Goal: Task Accomplishment & Management: Complete application form

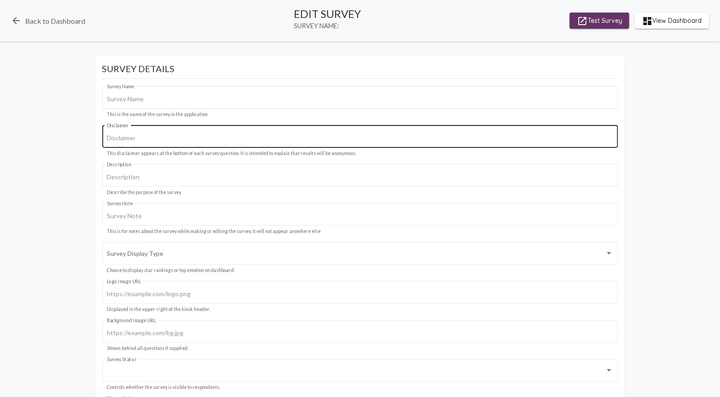
type input "Bridge House/MIST"
type input "We value your privacy, your identity will remain anonymous."
type input "starting survey for Meridian"
type input "#243555"
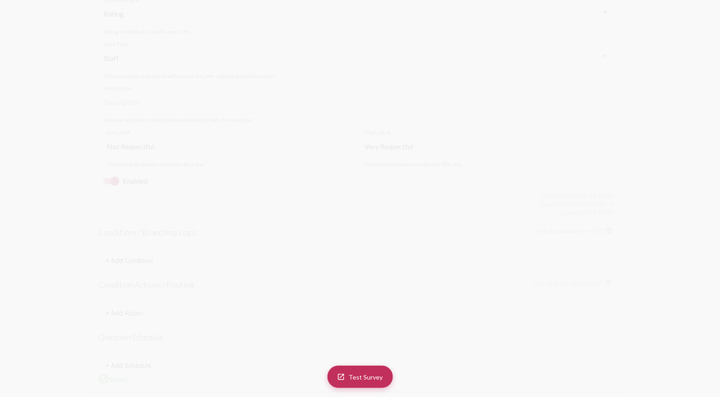
scroll to position [3552, 0]
click at [114, 163] on div at bounding box center [114, 165] width 9 height 9
click at [108, 169] on input "Enabled" at bounding box center [107, 169] width 0 height 0
checkbox input "false"
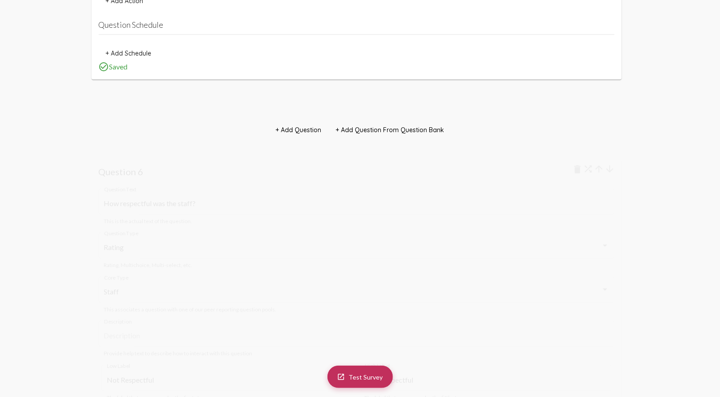
click at [398, 122] on button "+ Add Question From Question Bank" at bounding box center [390, 130] width 123 height 16
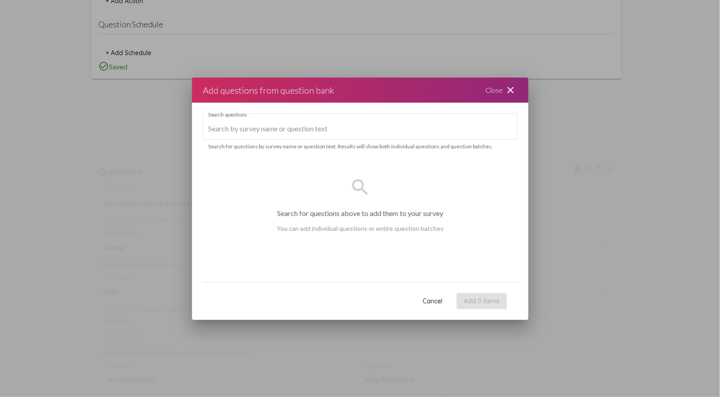
scroll to position [0, 0]
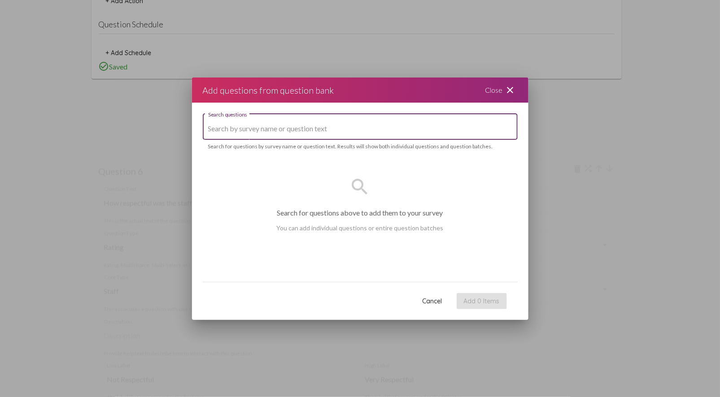
click at [331, 126] on input "Search questions" at bounding box center [360, 129] width 304 height 8
type input "respectful"
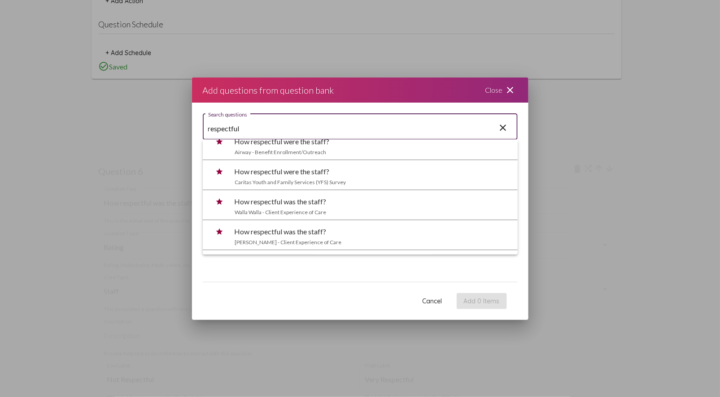
scroll to position [1101, 0]
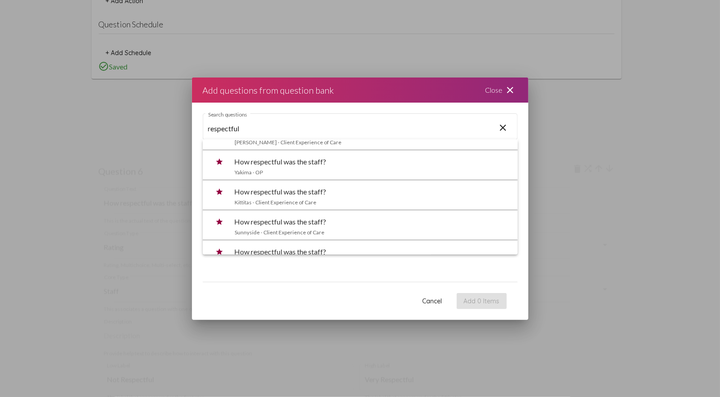
click at [518, 237] on div "respectful Search questions close Search for questions by survey name or questi…" at bounding box center [360, 192] width 336 height 179
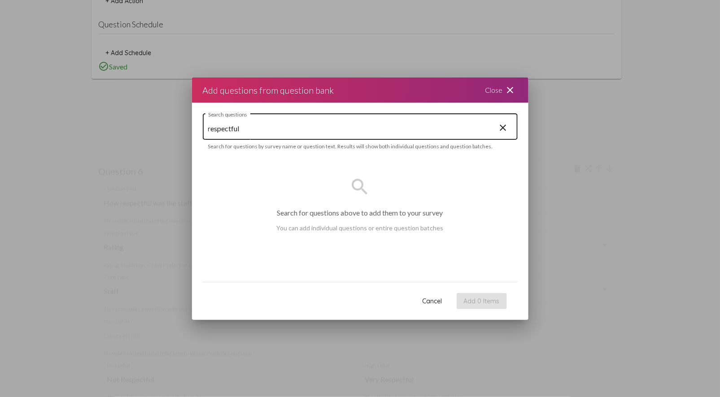
click at [505, 127] on mat-icon "close" at bounding box center [503, 128] width 11 height 12
click at [509, 88] on mat-icon "close" at bounding box center [510, 90] width 11 height 11
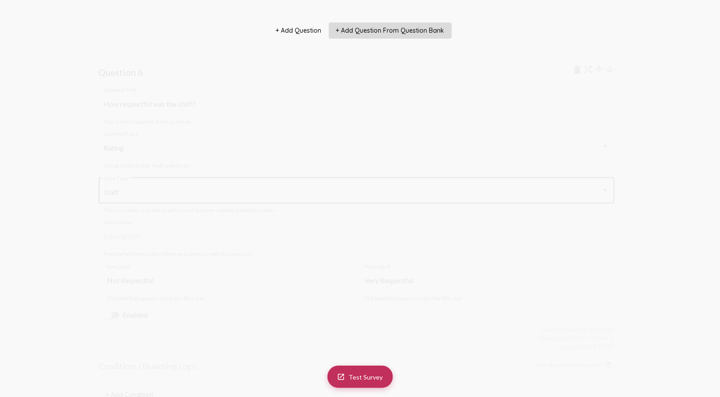
scroll to position [3303, 0]
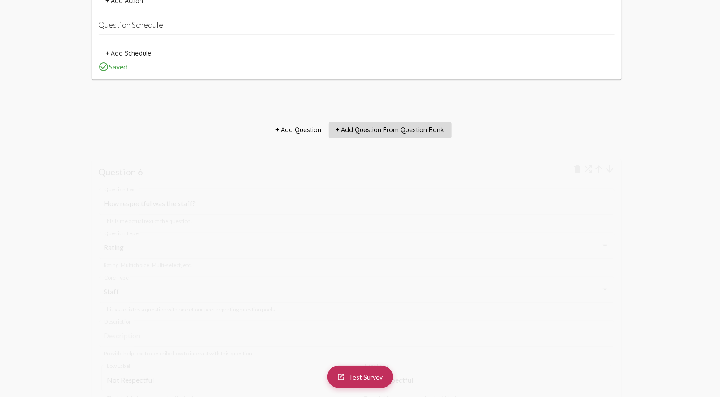
click at [292, 124] on button "+ Add Question" at bounding box center [299, 130] width 60 height 16
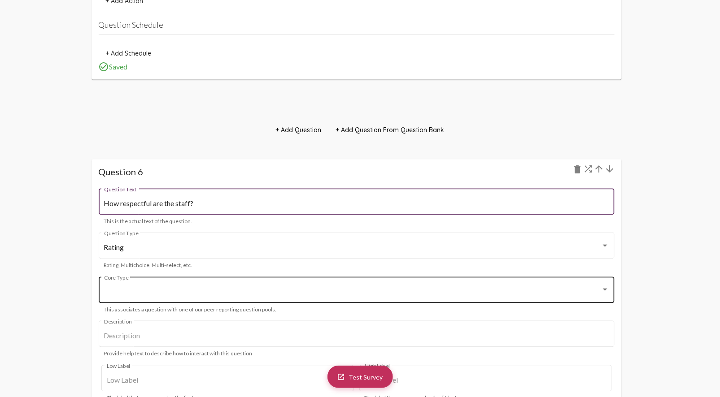
type input "How respectful are the staff?"
click at [245, 288] on div at bounding box center [352, 292] width 497 height 8
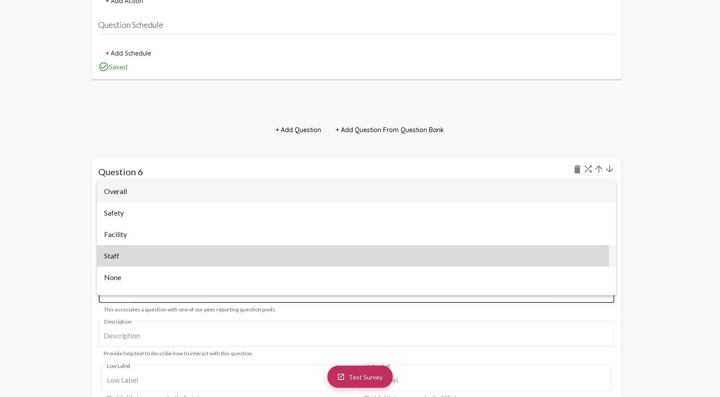
click at [232, 257] on span "Staff" at bounding box center [356, 256] width 505 height 22
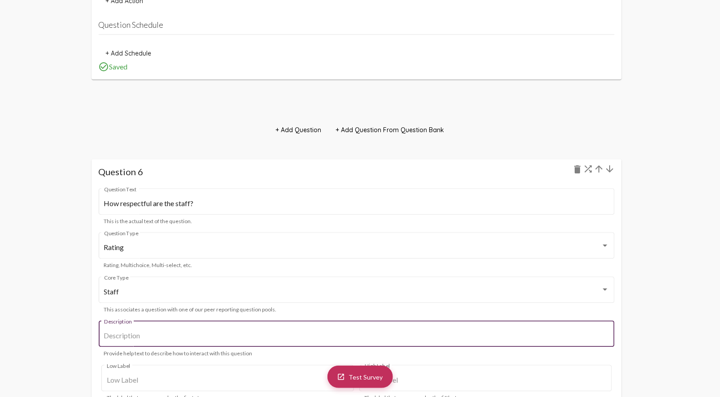
click at [157, 332] on input "Description" at bounding box center [356, 336] width 505 height 8
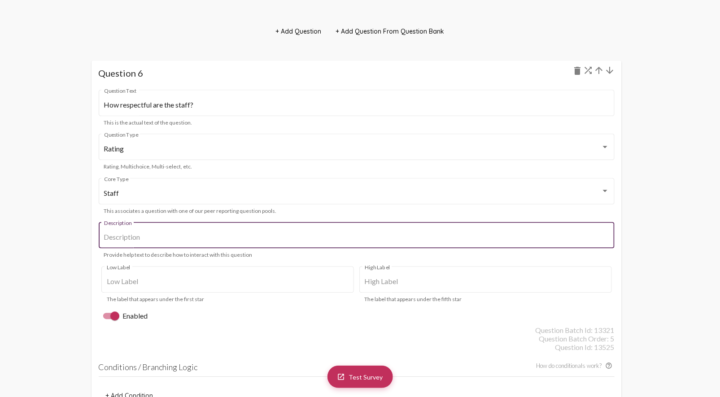
scroll to position [3402, 0]
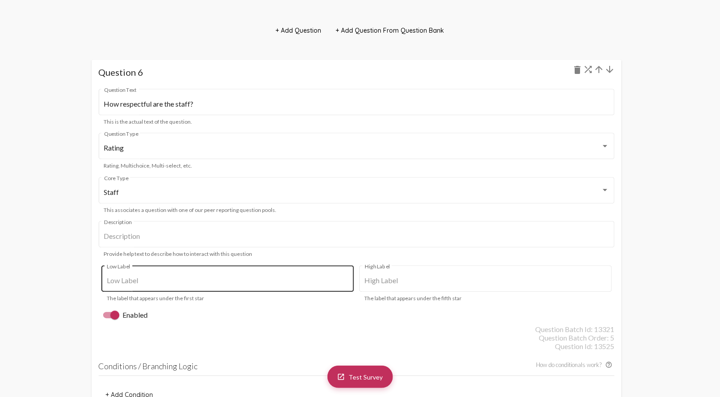
click at [170, 287] on div "Low Label" at bounding box center [228, 278] width 242 height 28
click at [178, 283] on input "Low Label" at bounding box center [228, 281] width 242 height 8
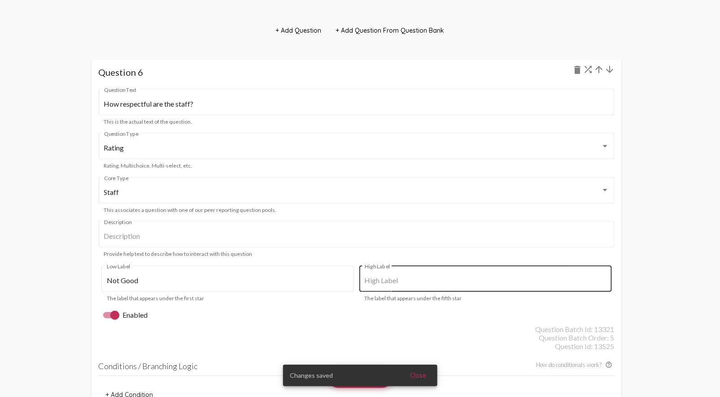
click at [427, 274] on div "High Label" at bounding box center [486, 278] width 242 height 28
click at [414, 281] on input "High Label" at bounding box center [486, 281] width 242 height 8
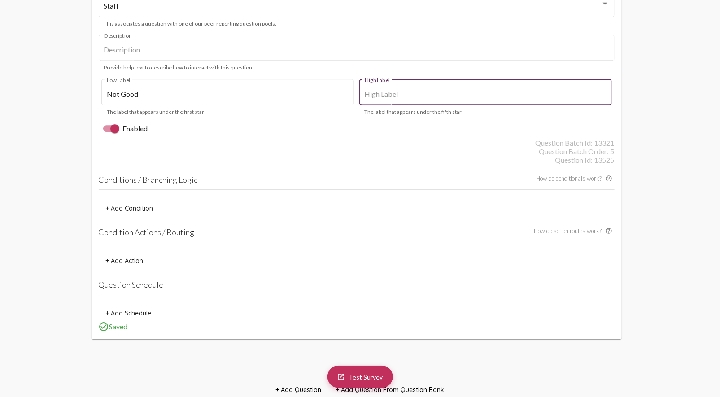
scroll to position [3552, 0]
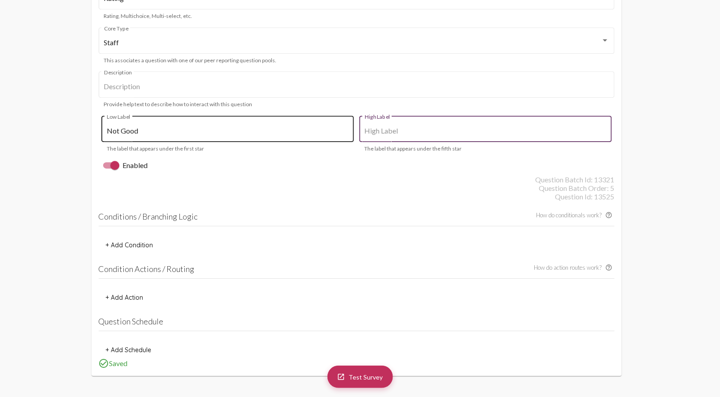
click at [136, 123] on div "Not Good Low Label" at bounding box center [228, 128] width 242 height 28
click at [128, 129] on input "Not Good" at bounding box center [228, 131] width 242 height 8
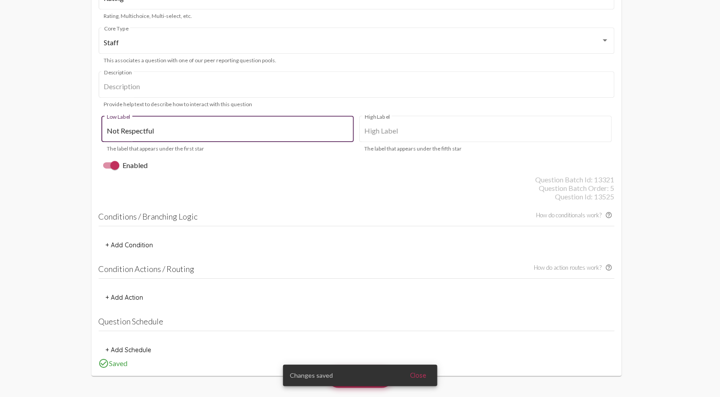
type input "Not Respectful"
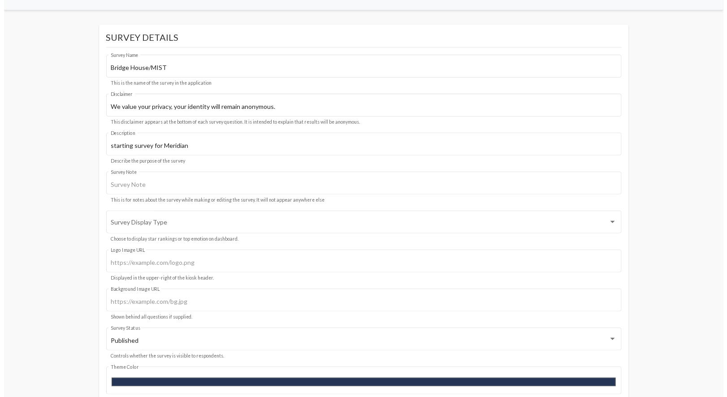
scroll to position [0, 0]
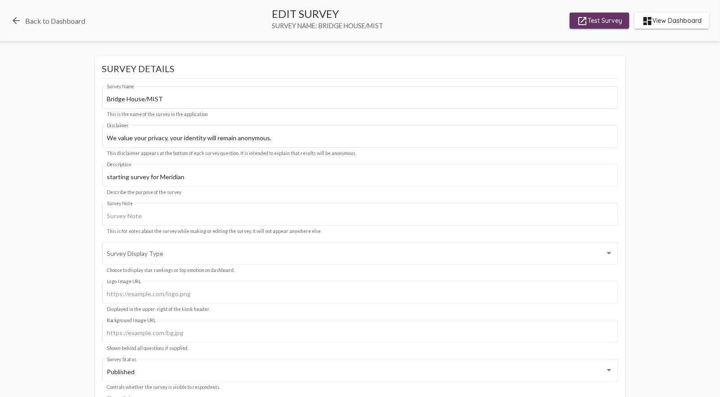
type input "Very Respectful"
click at [588, 20] on span "launch Test Survey" at bounding box center [599, 21] width 45 height 16
click at [27, 17] on link "arrow_back Back to Dashboard" at bounding box center [48, 20] width 74 height 11
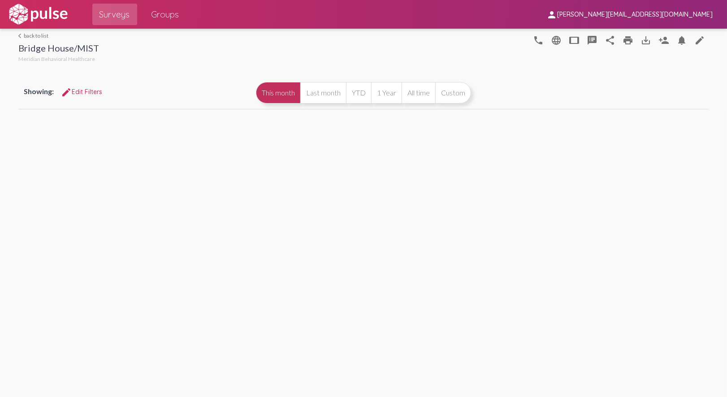
click at [106, 14] on span "Surveys" at bounding box center [115, 14] width 30 height 16
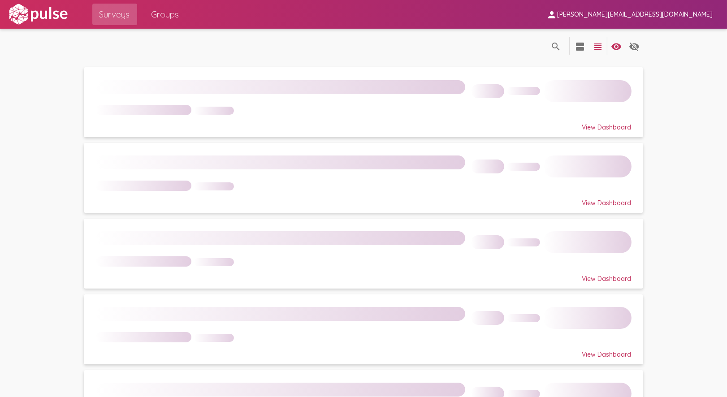
click at [113, 17] on span "Surveys" at bounding box center [115, 14] width 30 height 16
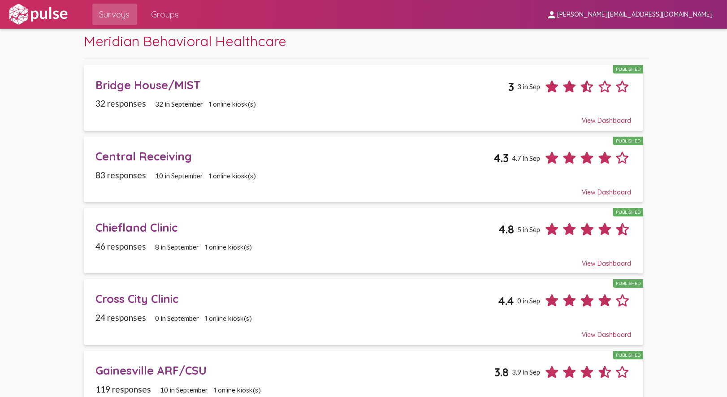
scroll to position [50, 0]
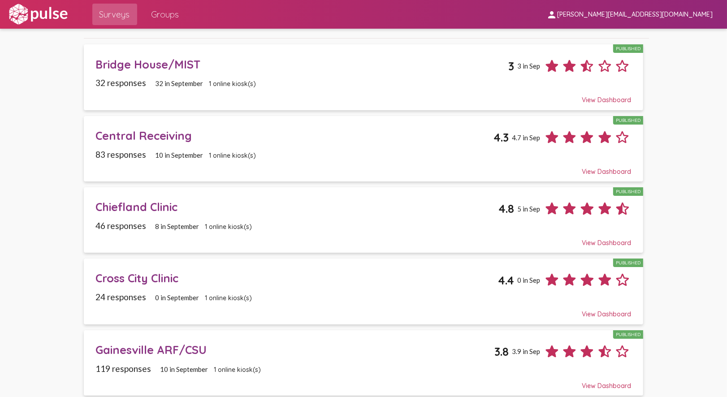
click at [328, 146] on span "Central Receiving Published 4.3 4.7 in Sep 83 responses 10 in [DATE] online kio…" at bounding box center [364, 149] width 536 height 54
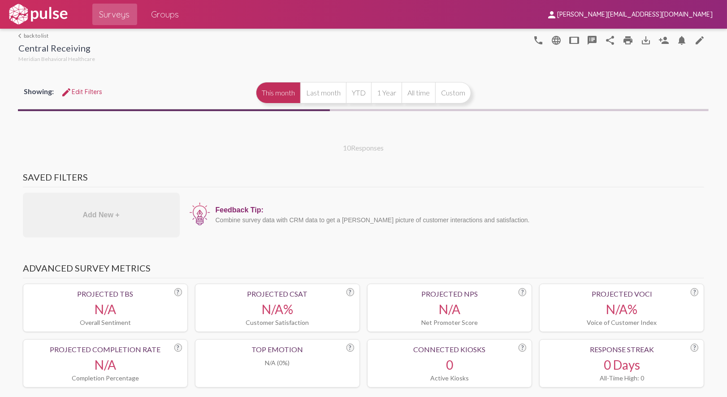
click at [695, 39] on mat-icon "edit" at bounding box center [700, 40] width 11 height 11
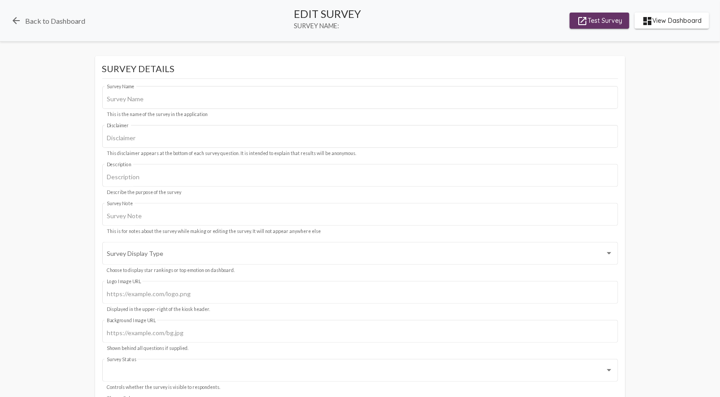
type input "Central Receiving"
type input "We value your privacy, your identity will remain anonymous."
type input "#c12f5c"
click at [714, 299] on div "launch Test Survey Survey Details Central Receiving Survey Name This is the nam…" at bounding box center [360, 365] width 720 height 619
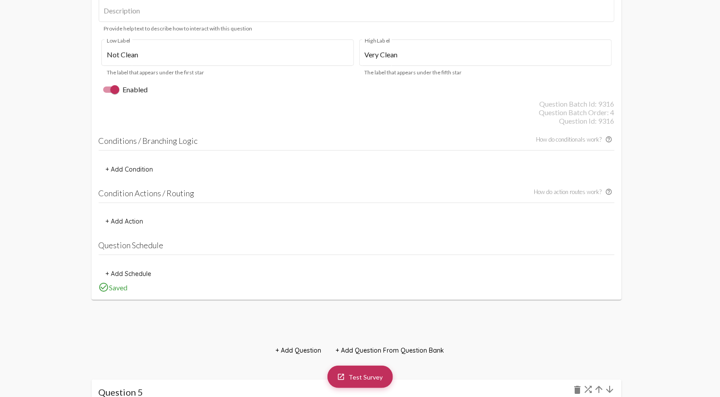
scroll to position [2782, 0]
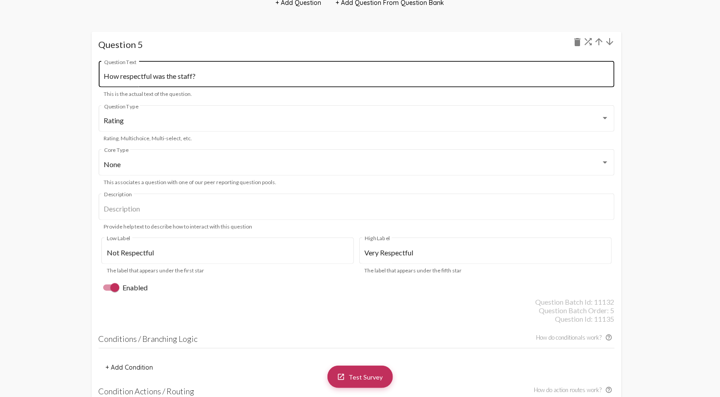
click at [161, 77] on input "How respectful was the staff?" at bounding box center [356, 76] width 505 height 8
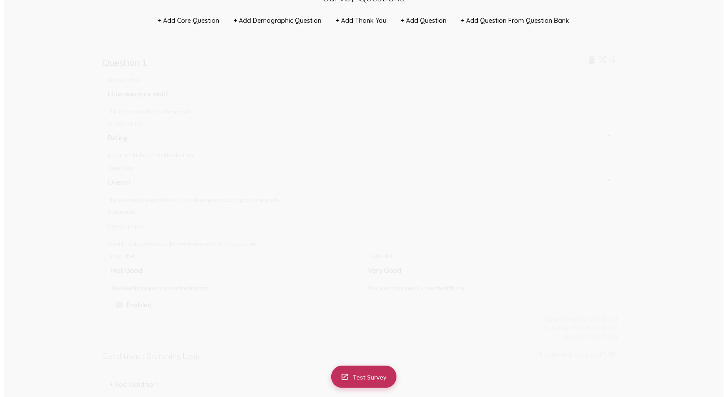
scroll to position [0, 0]
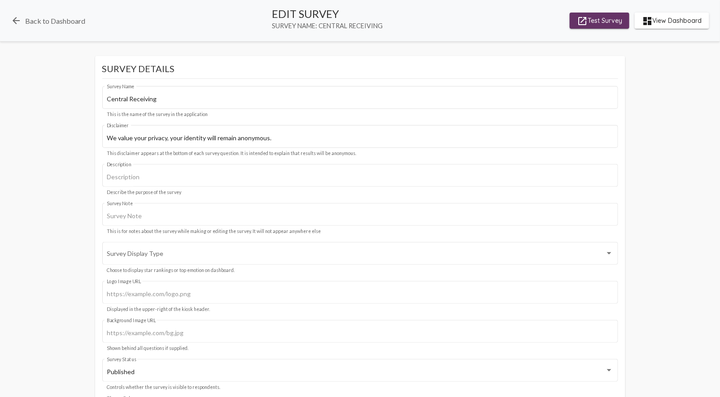
type input "How respectful were the staff?"
drag, startPoint x: 175, startPoint y: 73, endPoint x: 169, endPoint y: 74, distance: 6.1
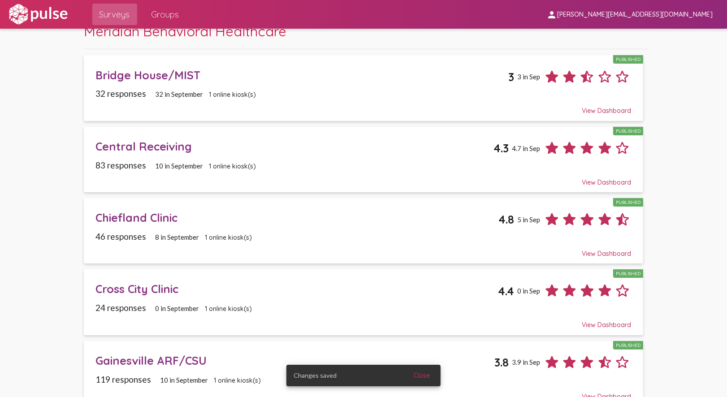
scroll to position [100, 0]
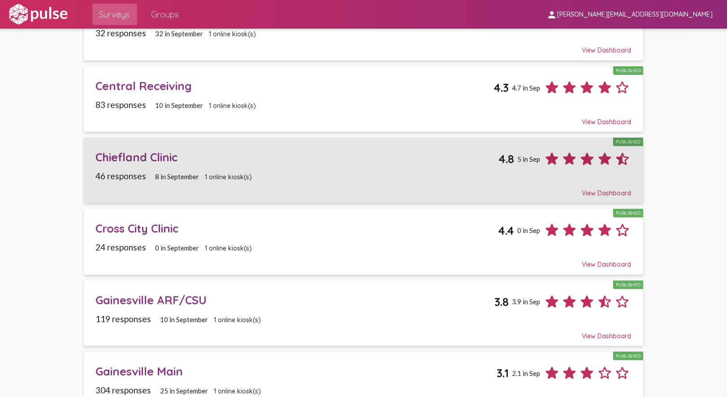
click at [227, 175] on span "1 online kiosk(s)" at bounding box center [228, 177] width 47 height 8
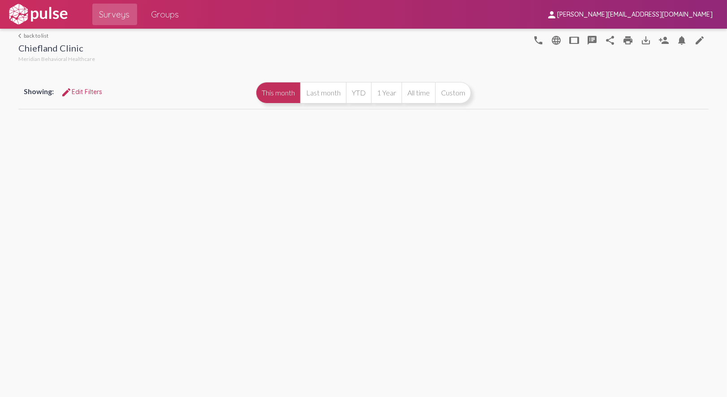
click at [698, 36] on mat-icon "edit" at bounding box center [700, 40] width 11 height 11
click at [700, 41] on mat-icon "edit" at bounding box center [700, 40] width 11 height 11
click at [695, 38] on mat-icon "edit" at bounding box center [700, 40] width 11 height 11
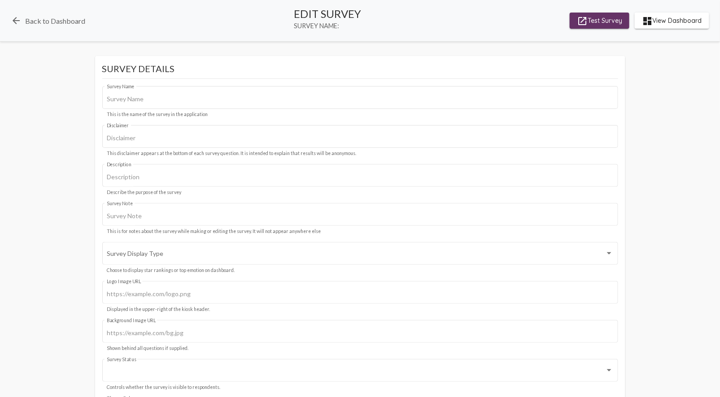
type input "Chiefland Clinic"
type input "We value your privacy, your identity will remain anonymous."
type input "starting survey for Meridian"
type input "#c12f5c"
